Goal: Information Seeking & Learning: Learn about a topic

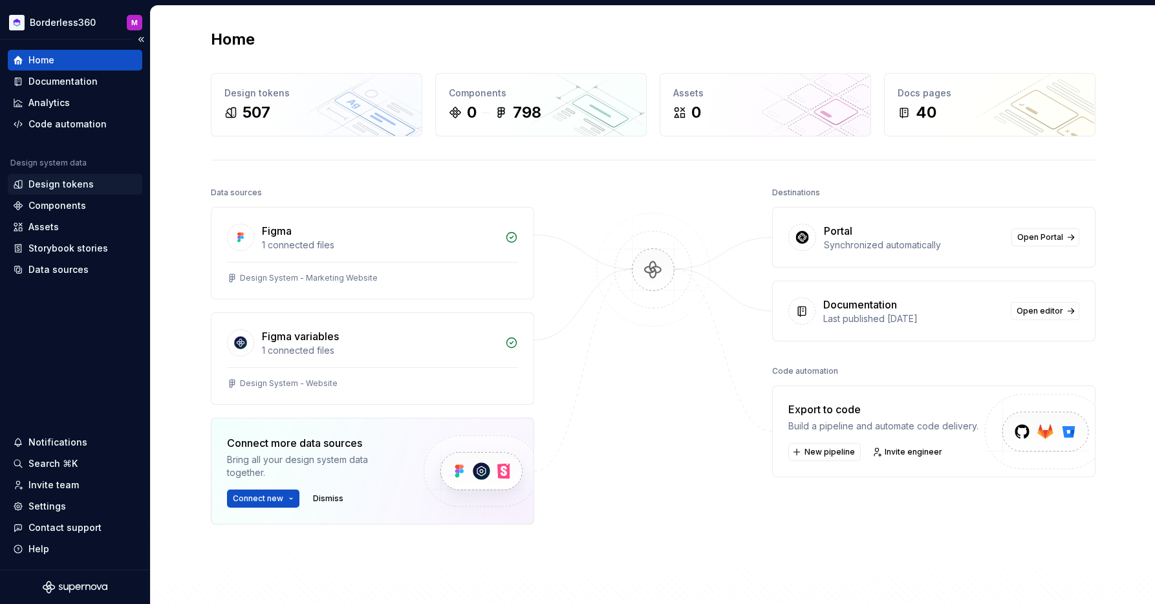
click at [68, 183] on div "Design tokens" at bounding box center [60, 184] width 65 height 13
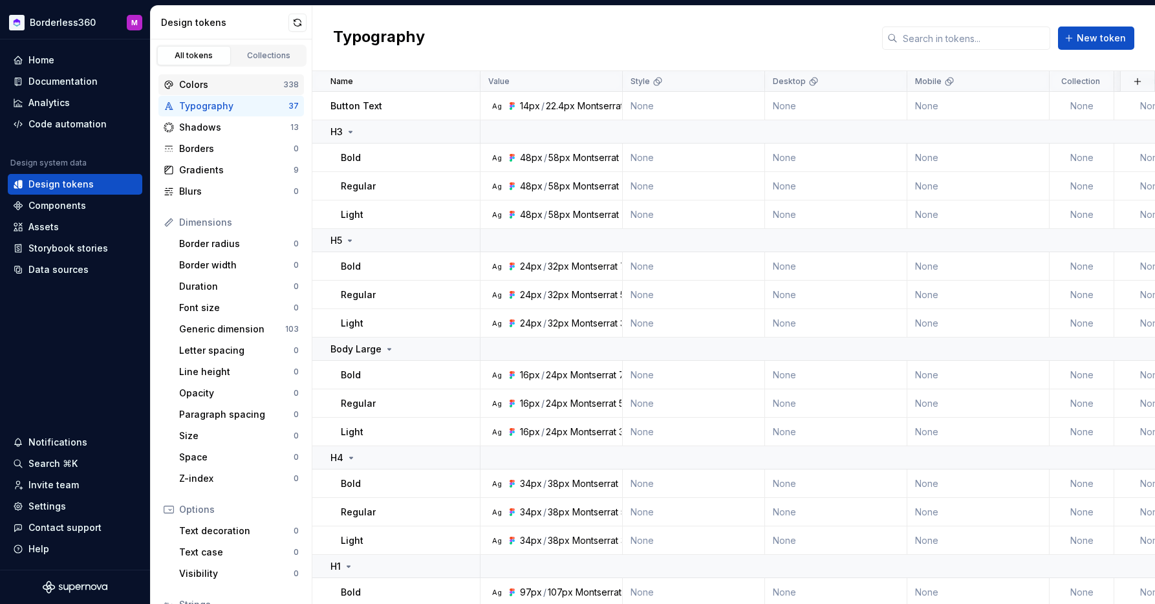
click at [238, 84] on div "Colors" at bounding box center [231, 84] width 104 height 13
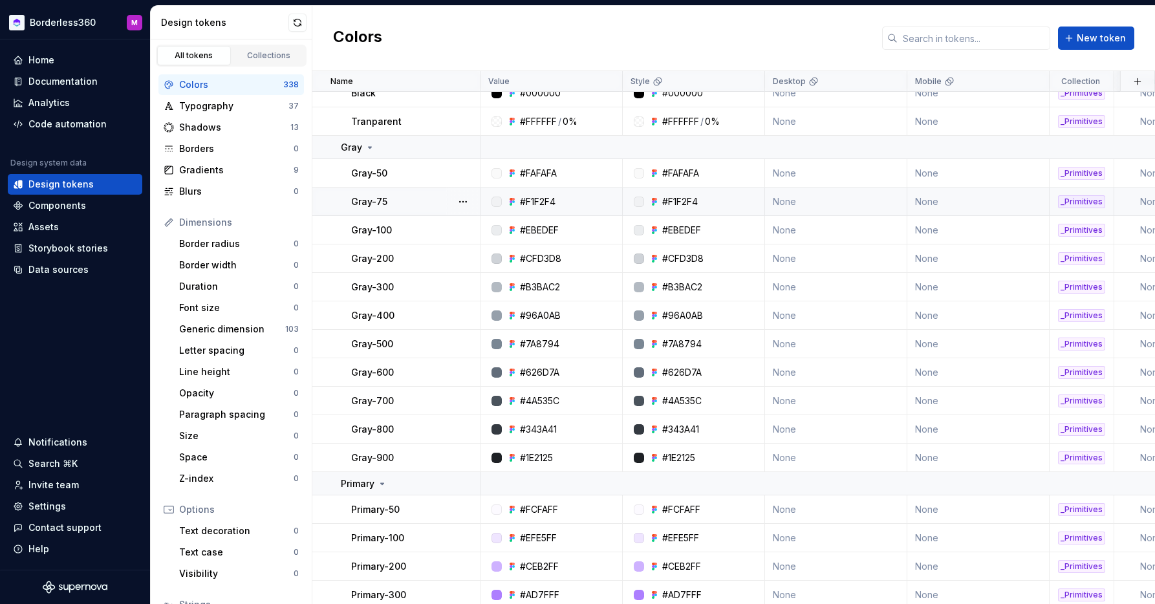
scroll to position [1738, 0]
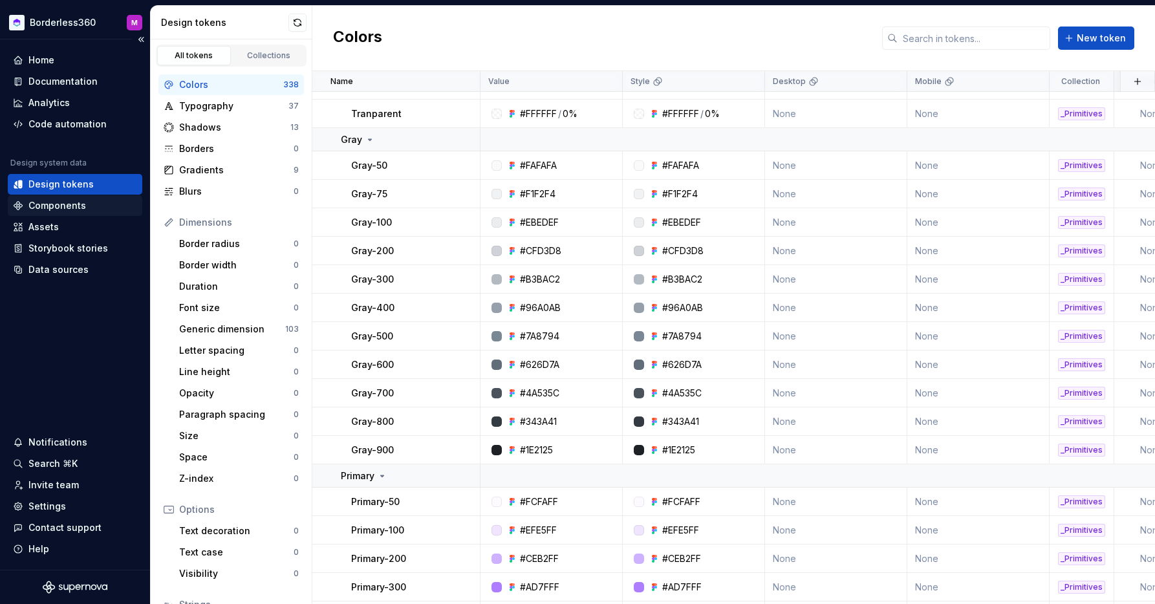
click at [70, 203] on div "Components" at bounding box center [57, 205] width 58 height 13
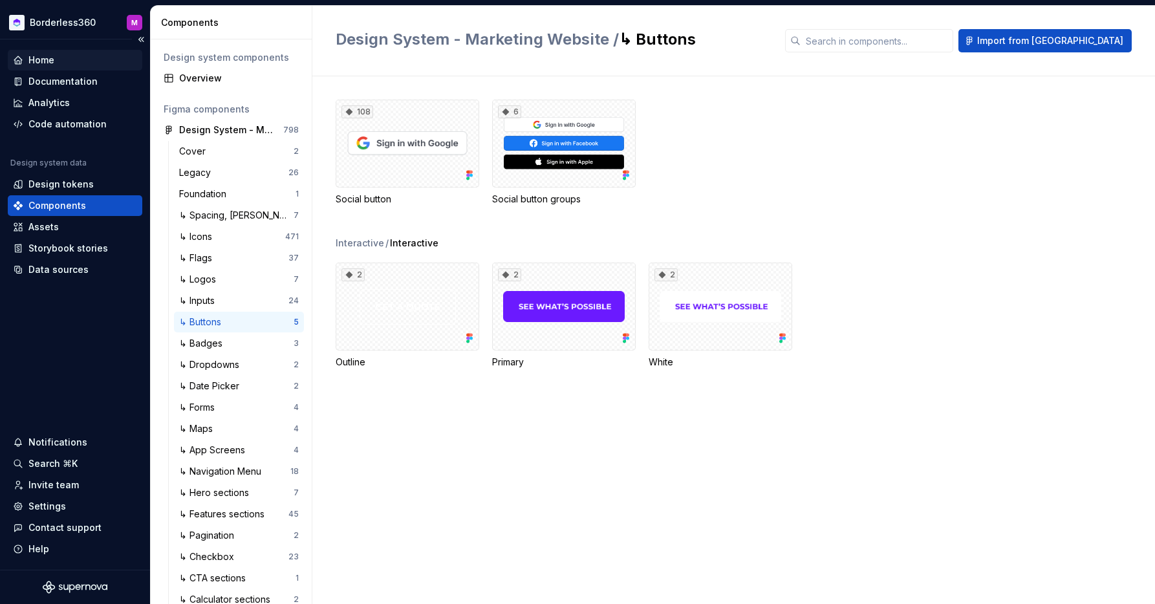
click at [51, 63] on div "Home" at bounding box center [41, 60] width 26 height 13
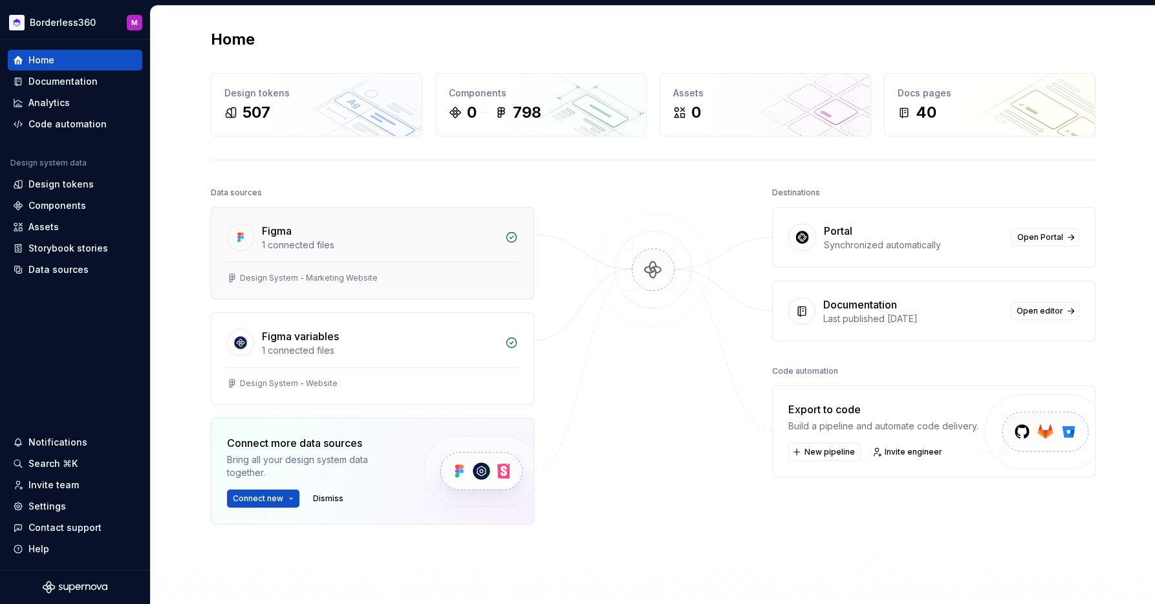
click at [381, 224] on div "Figma" at bounding box center [379, 231] width 235 height 16
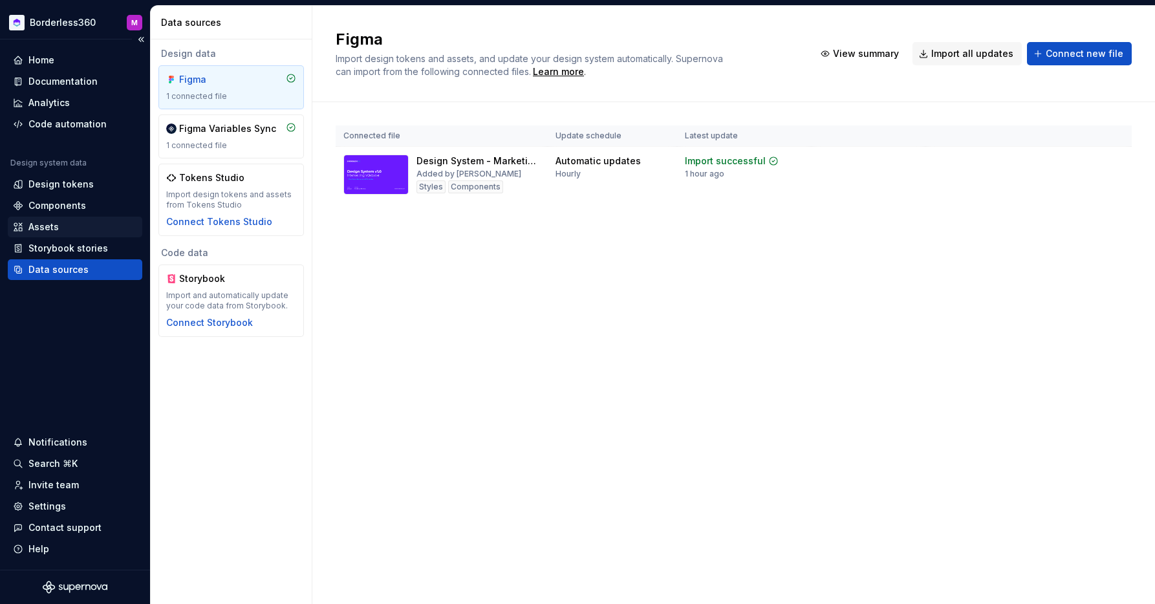
click at [63, 224] on div "Assets" at bounding box center [75, 226] width 124 height 13
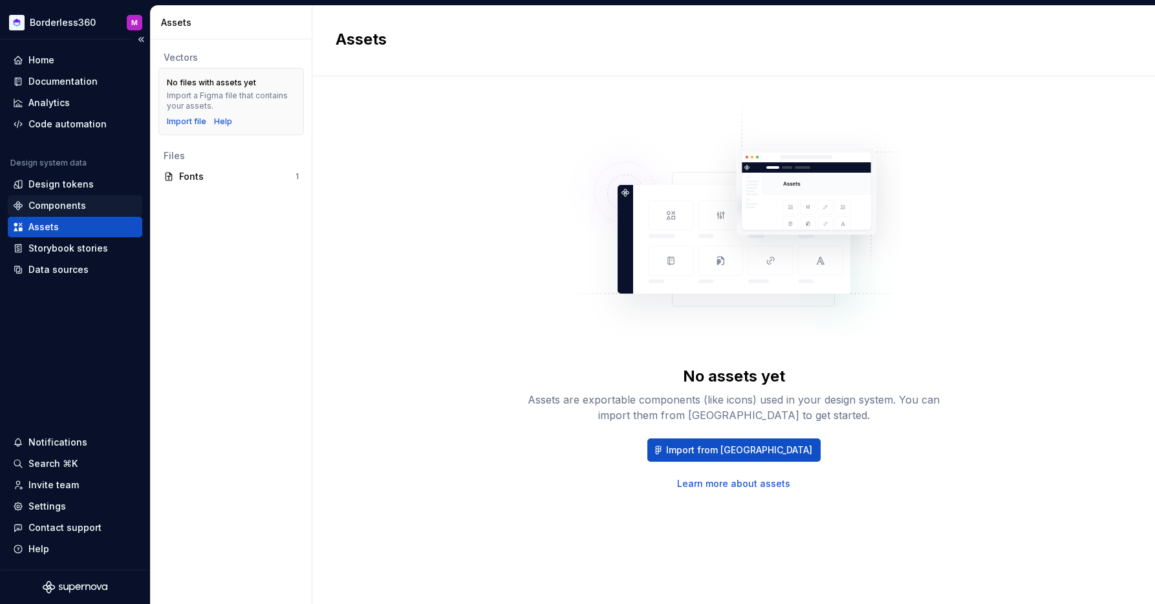
click at [60, 203] on div "Components" at bounding box center [57, 205] width 58 height 13
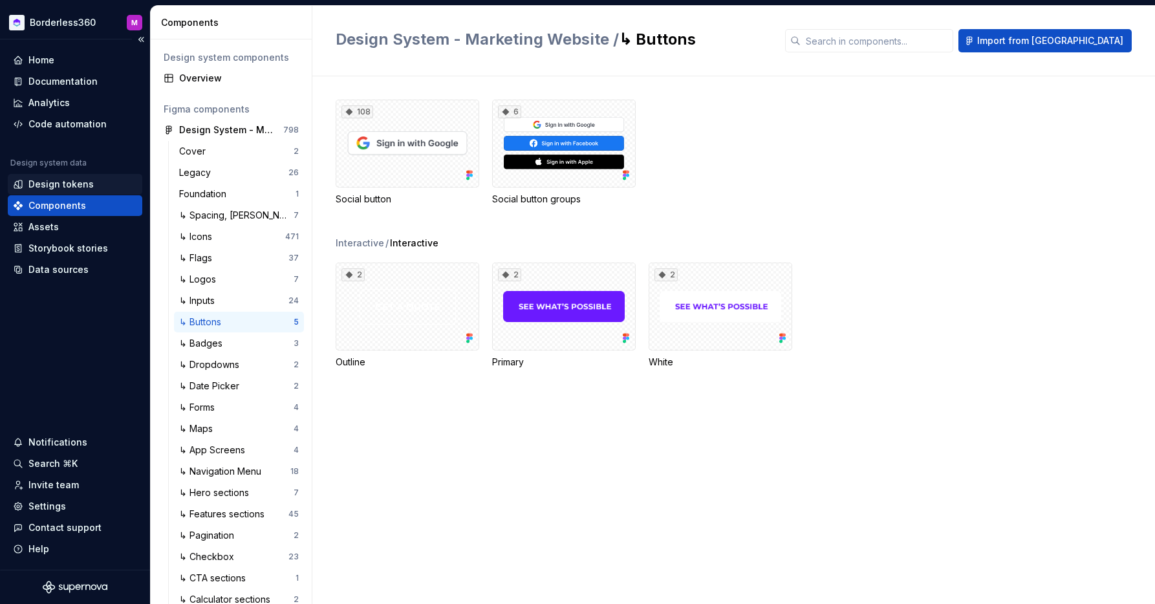
click at [45, 178] on div "Design tokens" at bounding box center [60, 184] width 65 height 13
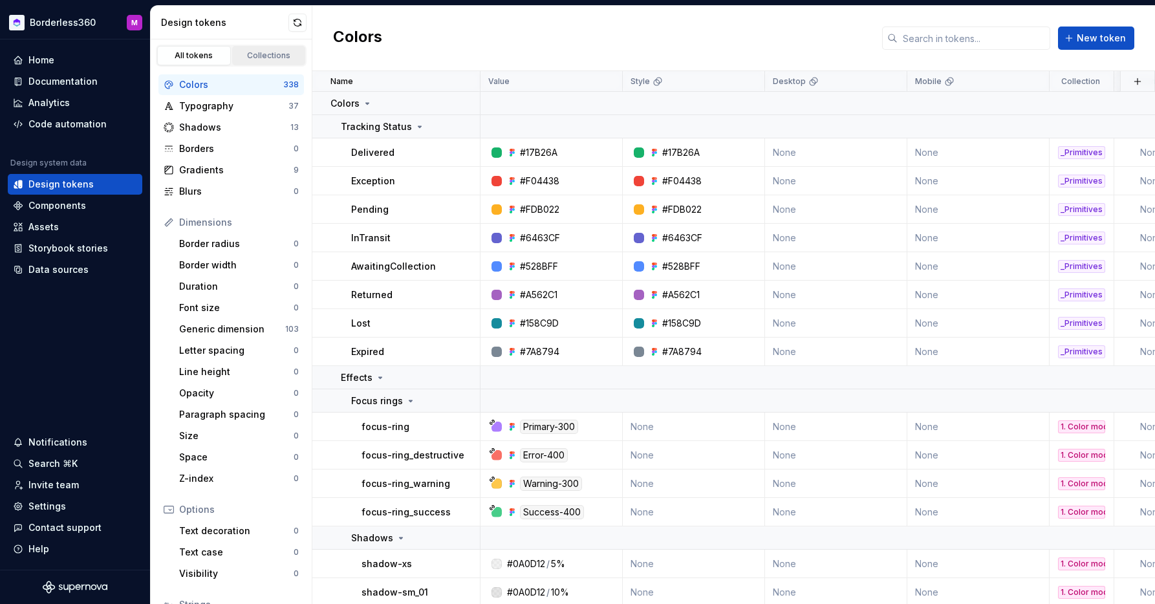
click at [259, 54] on div "Collections" at bounding box center [269, 55] width 65 height 10
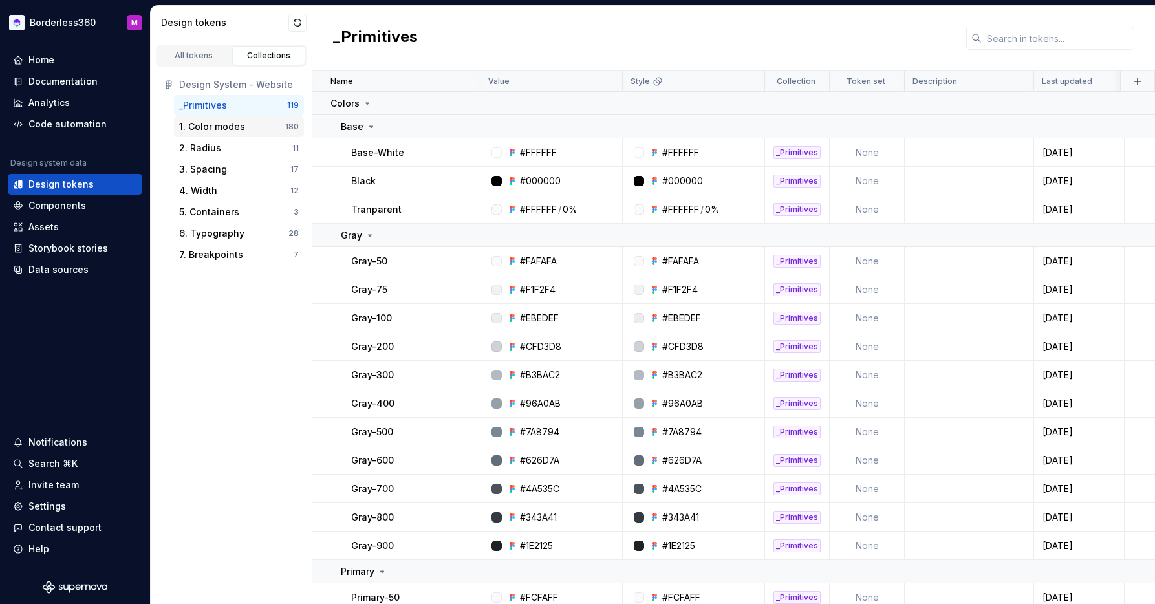
click at [229, 125] on div "1. Color modes" at bounding box center [212, 126] width 66 height 13
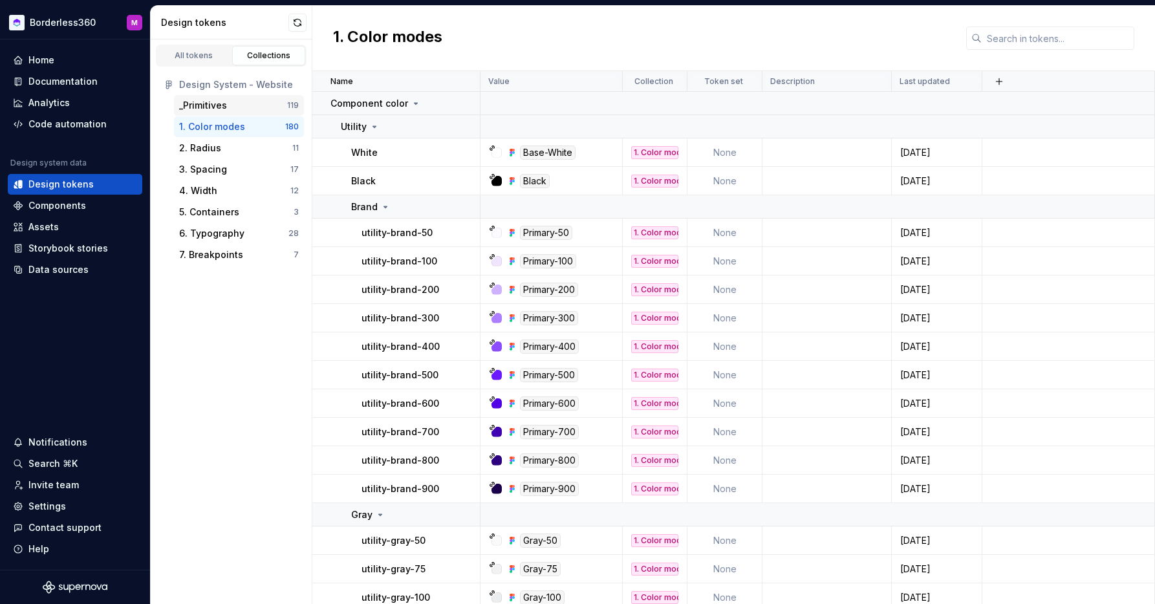
click at [254, 102] on div "_Primitives" at bounding box center [233, 105] width 108 height 13
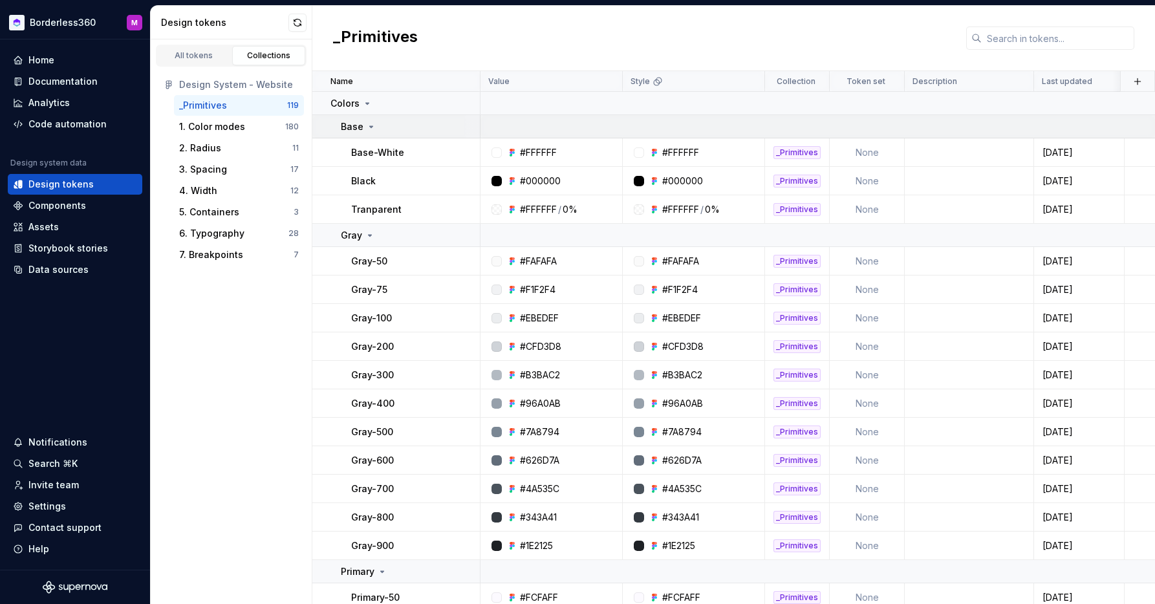
click at [370, 126] on icon at bounding box center [371, 126] width 3 height 1
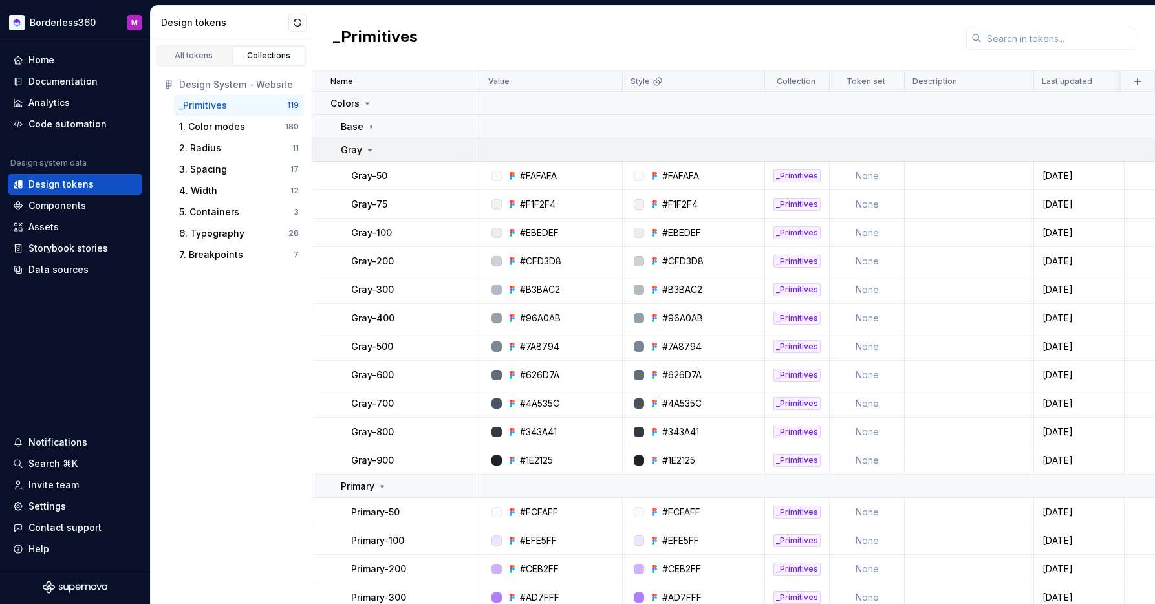
click at [372, 151] on icon at bounding box center [370, 150] width 10 height 10
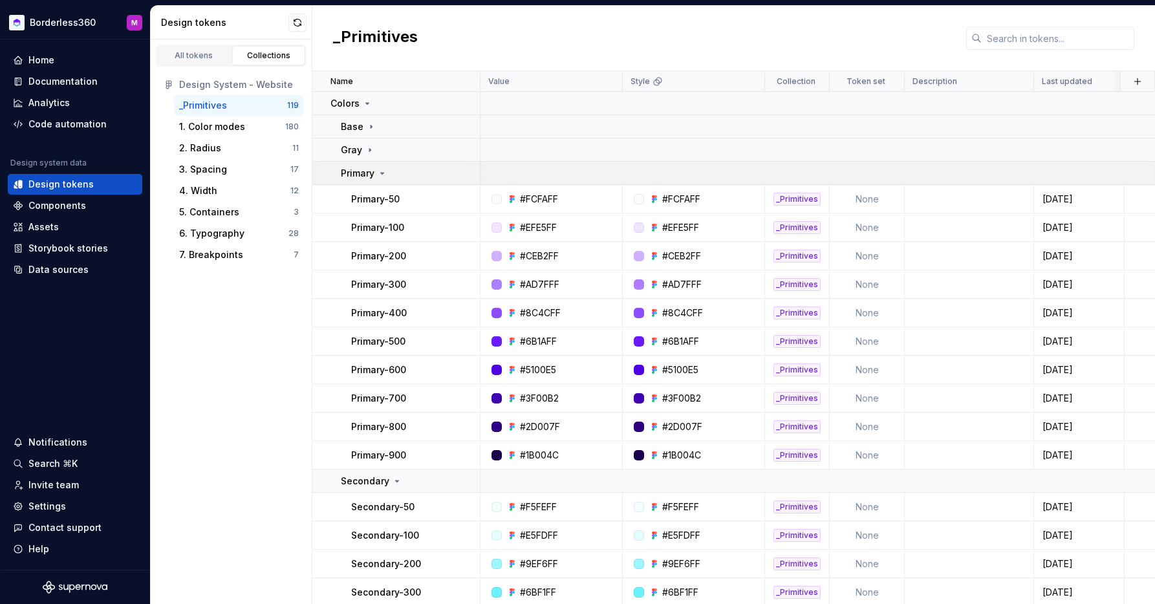
click at [382, 171] on icon at bounding box center [382, 173] width 10 height 10
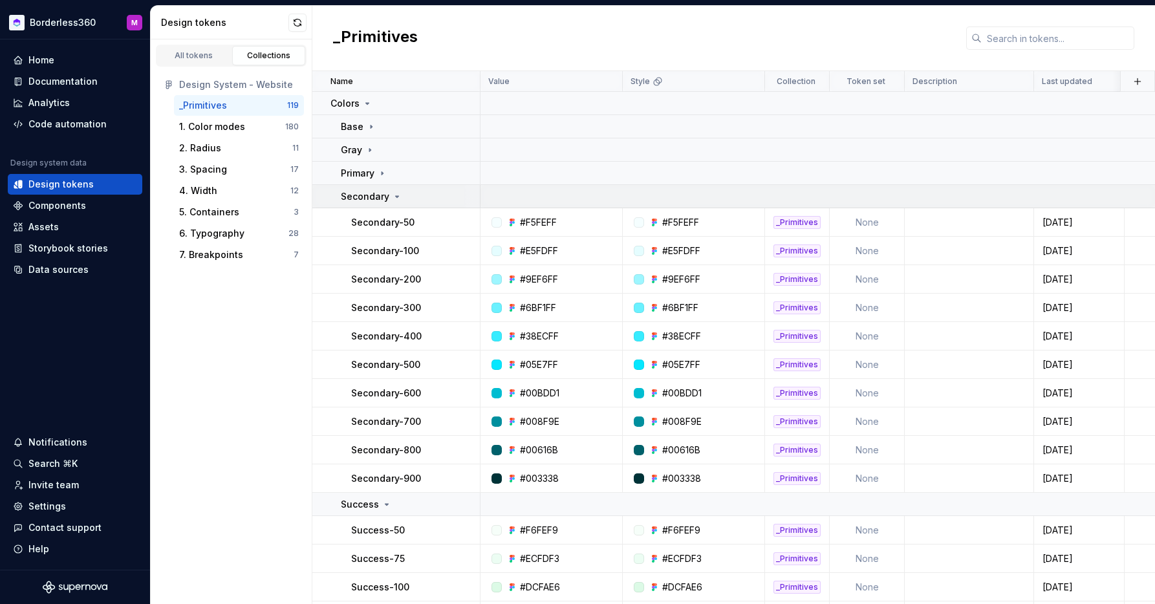
click at [398, 195] on icon at bounding box center [397, 196] width 10 height 10
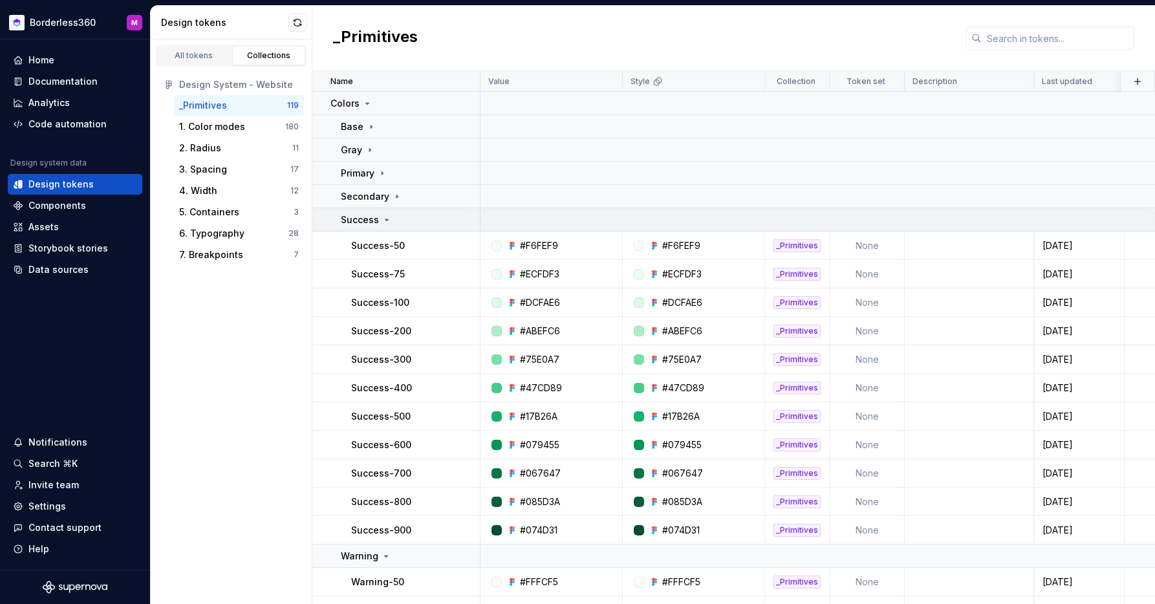
click at [386, 220] on icon at bounding box center [386, 220] width 10 height 10
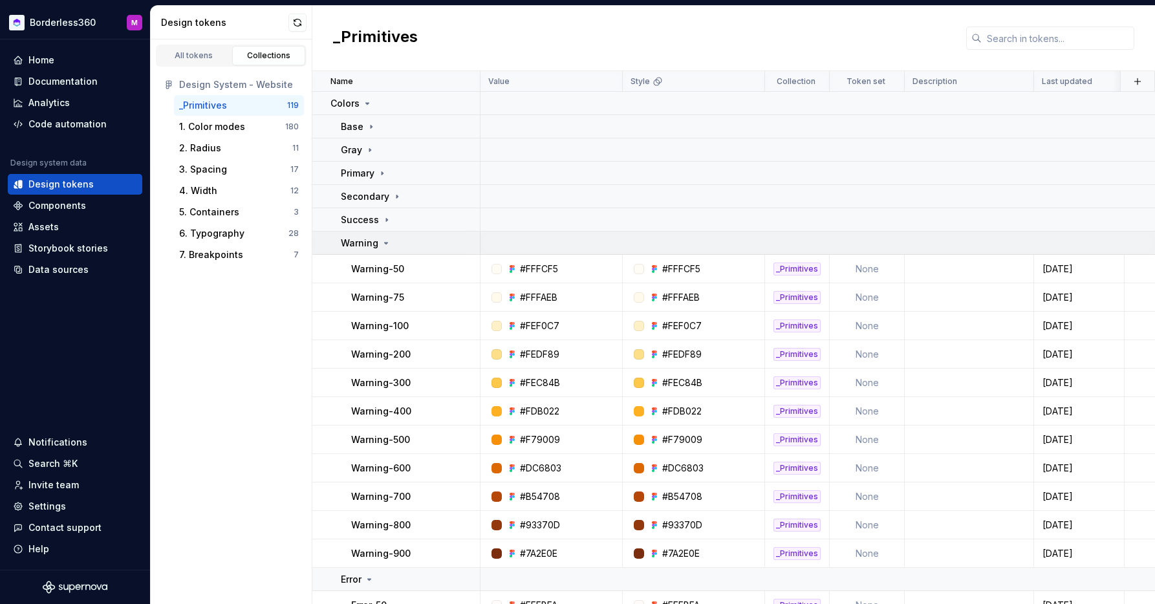
click at [386, 242] on icon at bounding box center [386, 243] width 10 height 10
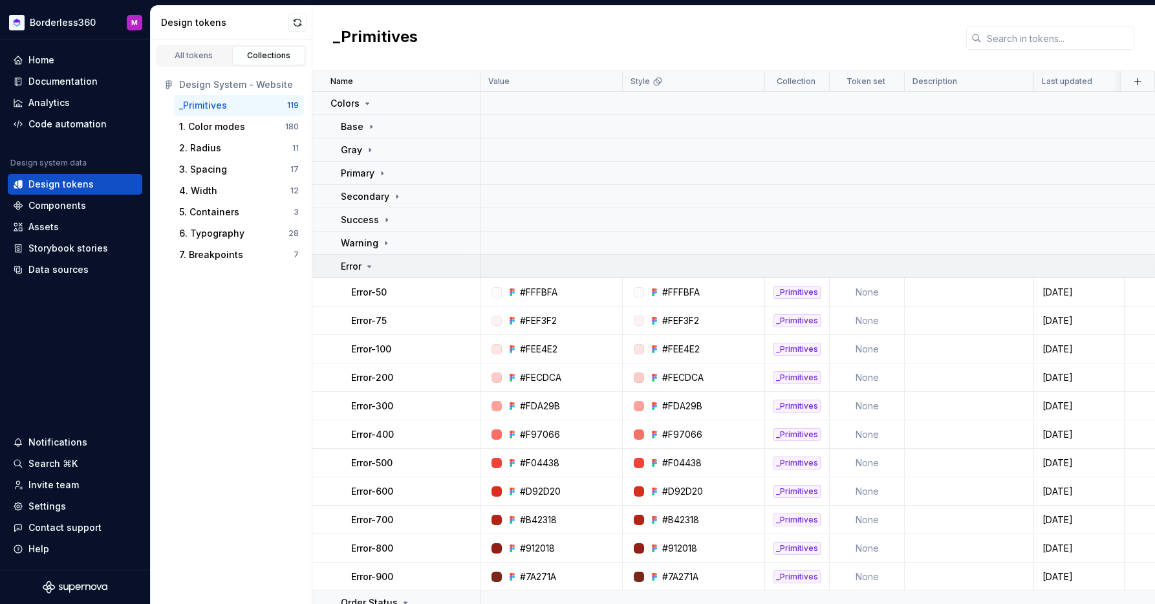
click at [375, 267] on div "Error" at bounding box center [410, 266] width 138 height 13
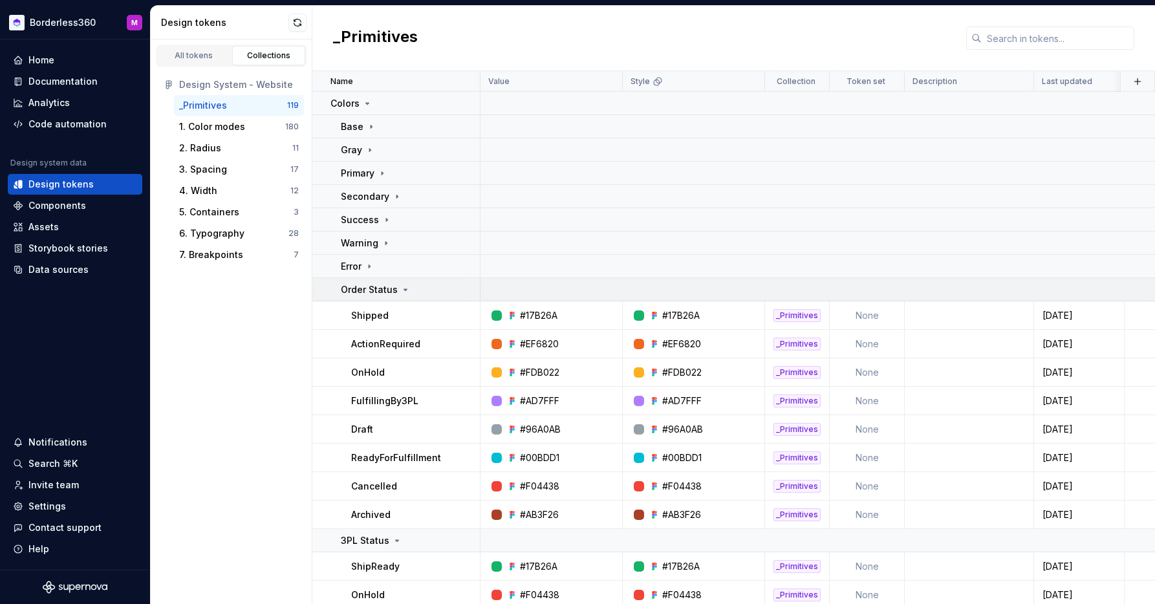
click at [401, 292] on icon at bounding box center [405, 289] width 10 height 10
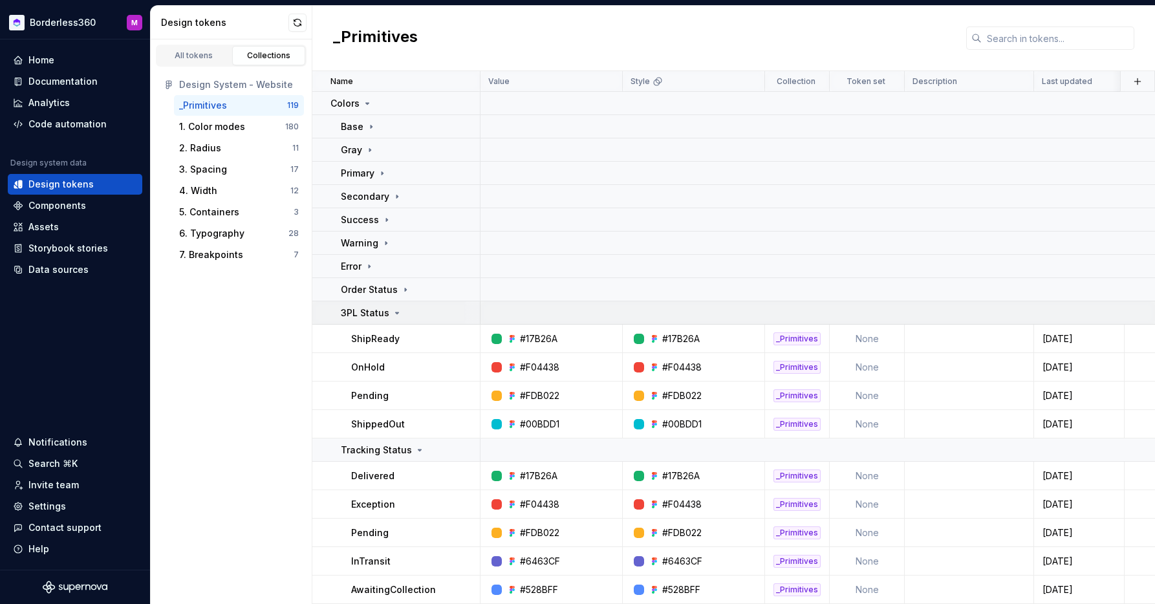
click at [395, 312] on icon at bounding box center [397, 313] width 10 height 10
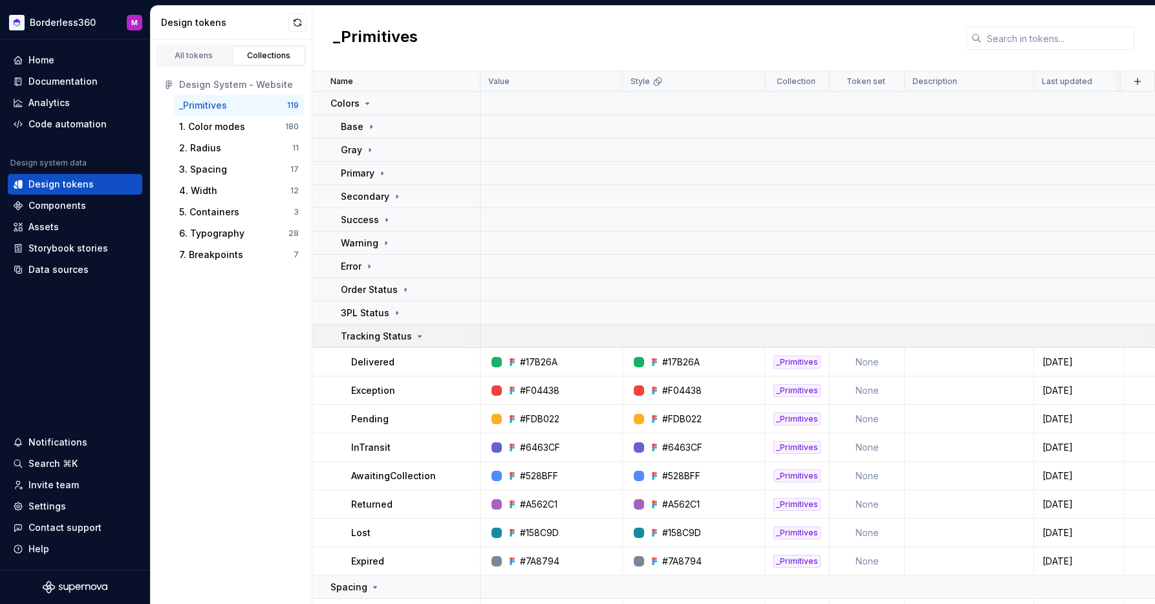
click at [418, 335] on icon at bounding box center [419, 336] width 10 height 10
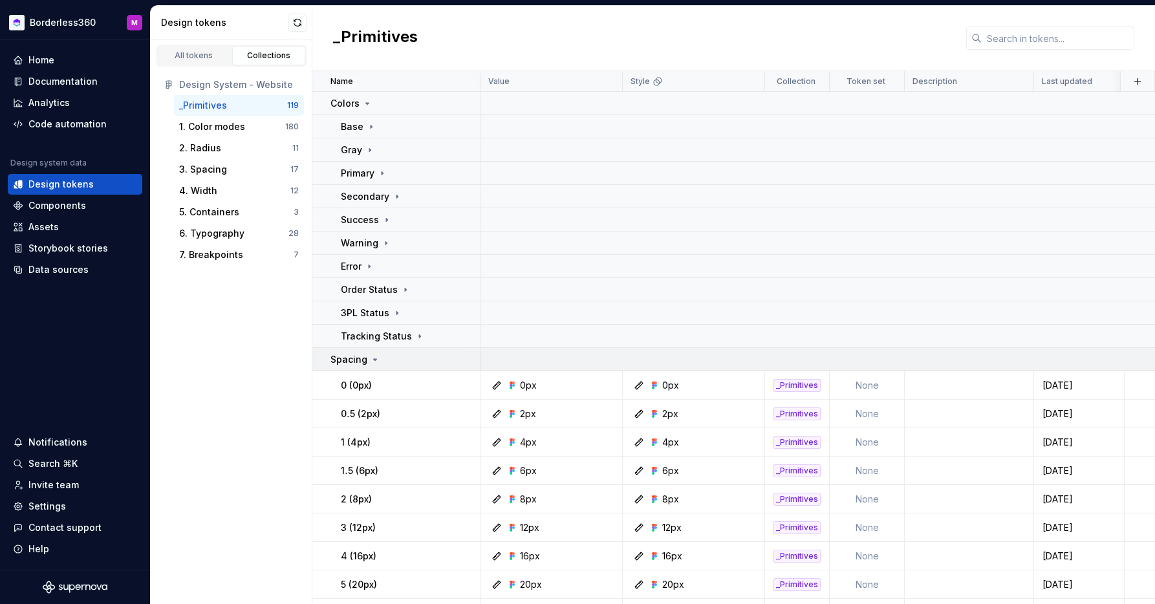
click at [376, 359] on icon at bounding box center [375, 359] width 10 height 10
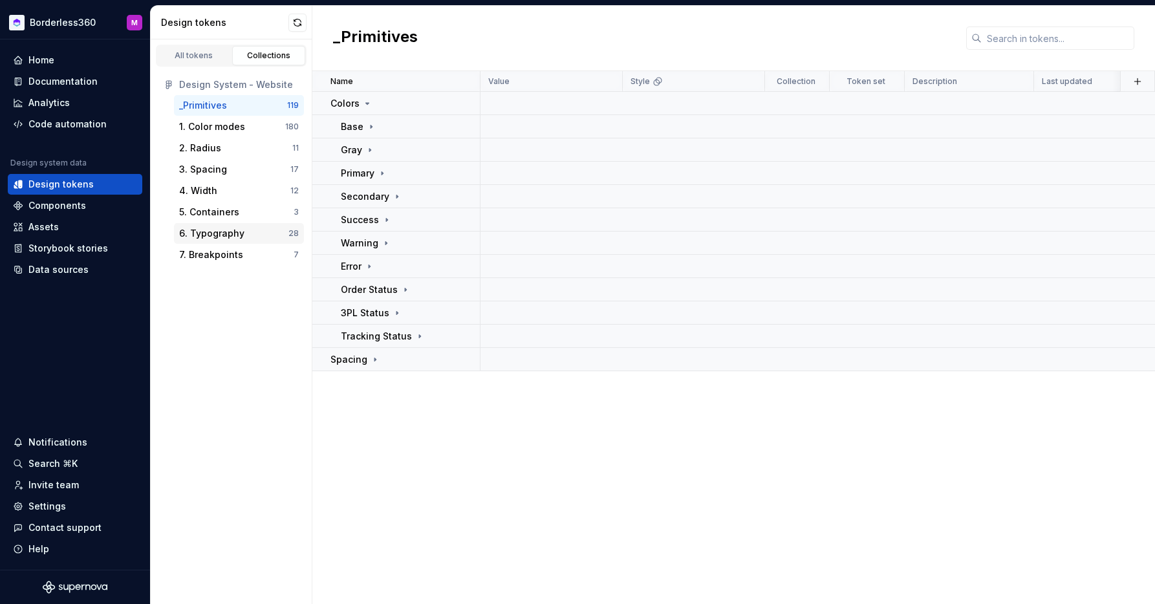
click at [242, 236] on div "6. Typography" at bounding box center [233, 233] width 109 height 13
